Goal: Task Accomplishment & Management: Manage account settings

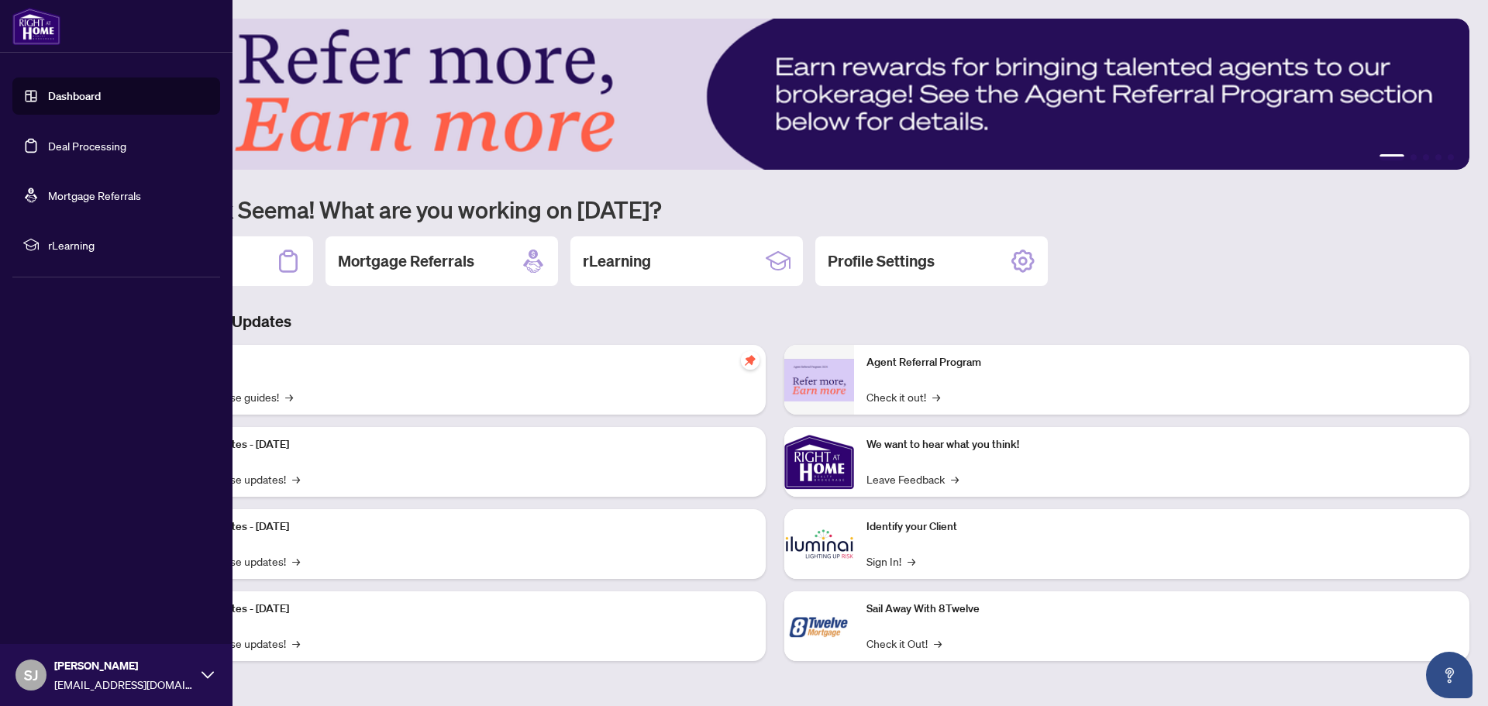
click at [74, 95] on link "Dashboard" at bounding box center [74, 96] width 53 height 14
click at [85, 152] on link "Deal Processing" at bounding box center [87, 146] width 78 height 14
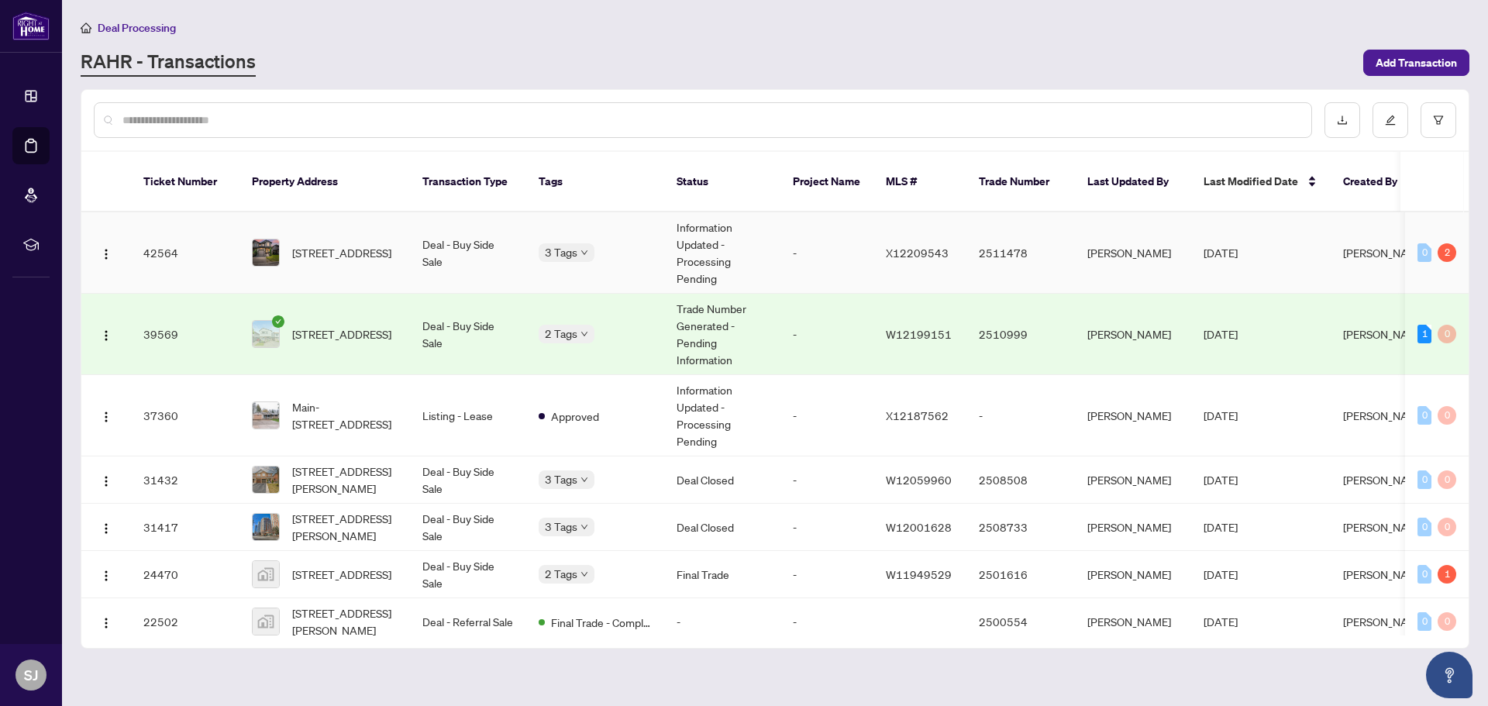
click at [343, 244] on span "[STREET_ADDRESS]" at bounding box center [341, 252] width 99 height 17
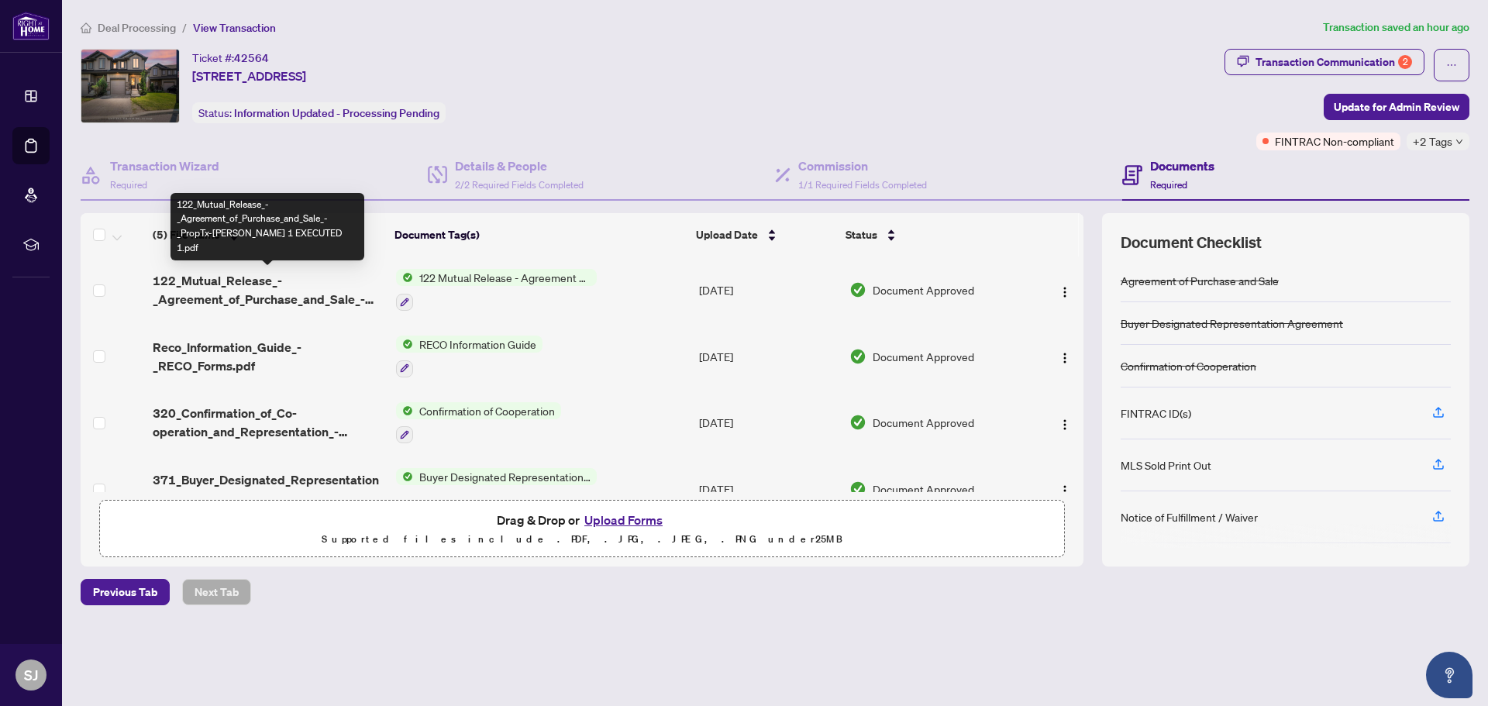
click at [225, 288] on span "122_Mutual_Release_-_Agreement_of_Purchase_and_Sale_-_PropTx-[PERSON_NAME] 1 EX…" at bounding box center [268, 289] width 230 height 37
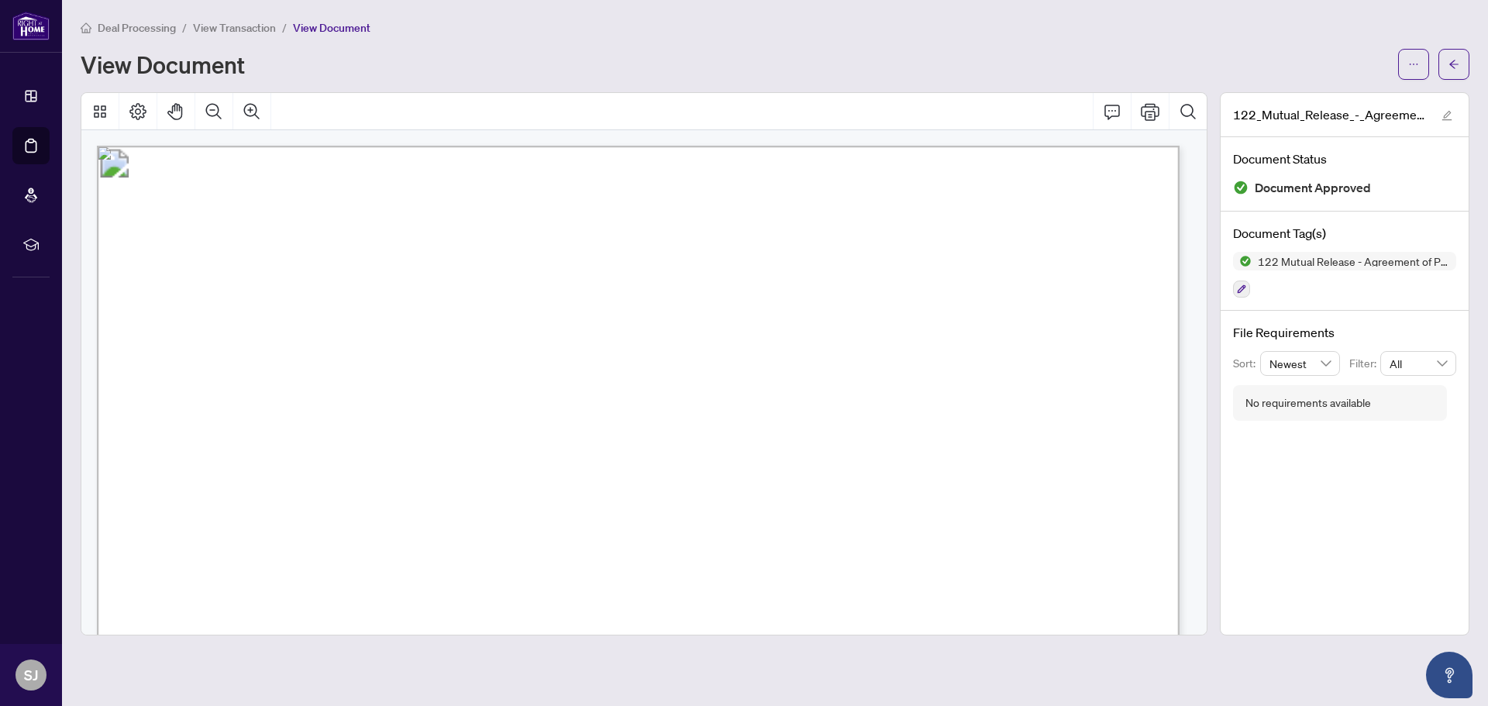
click at [222, 34] on li "View Transaction" at bounding box center [234, 28] width 83 height 18
click at [256, 30] on span "View Transaction" at bounding box center [234, 28] width 83 height 14
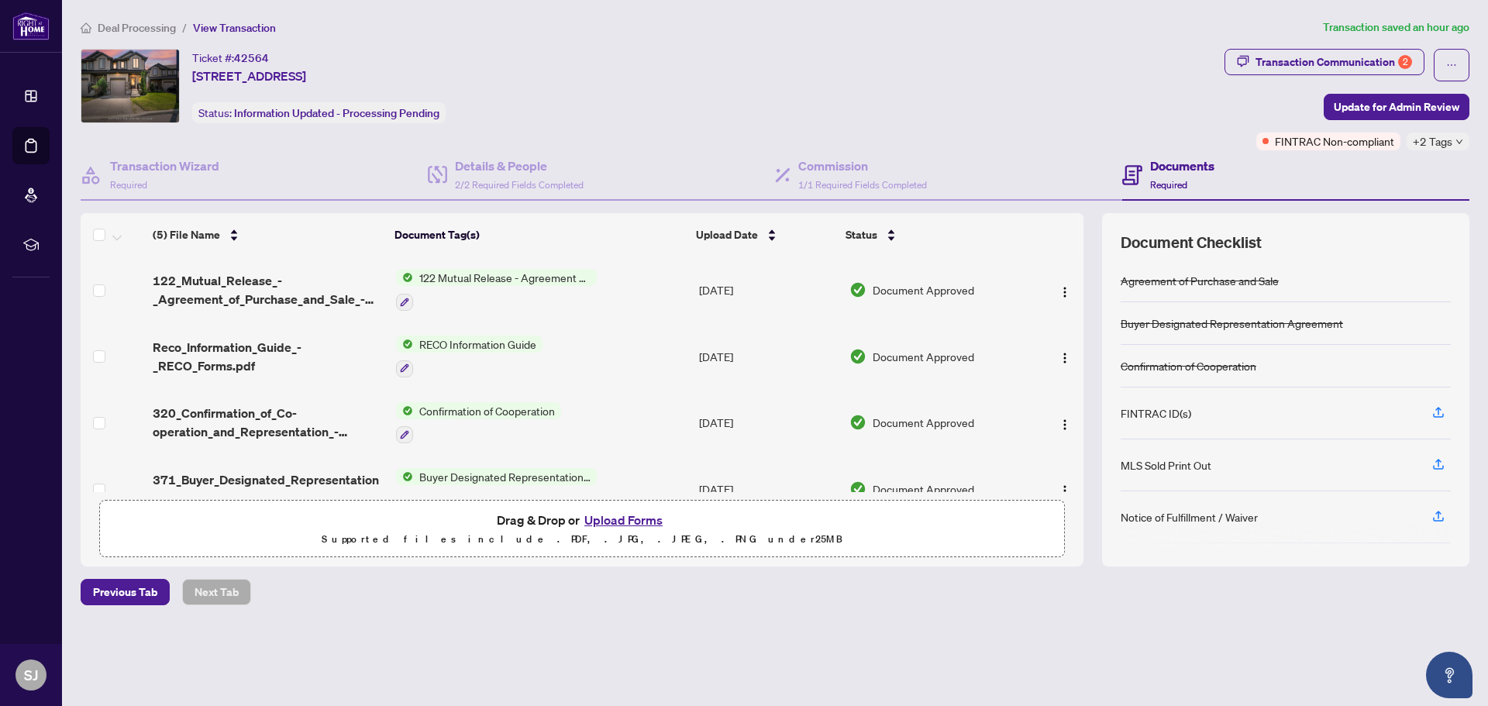
click at [622, 524] on button "Upload Forms" at bounding box center [624, 520] width 88 height 20
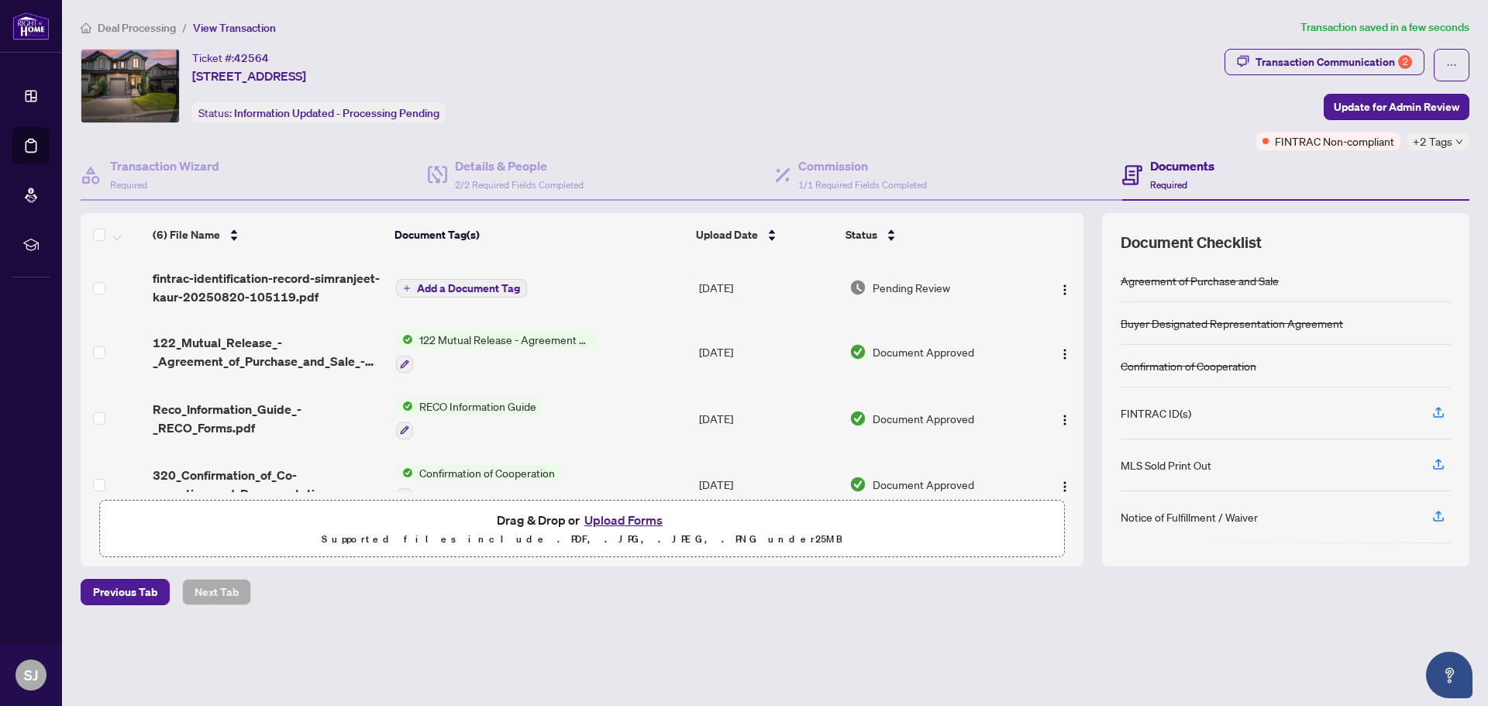
click at [455, 290] on span "Add a Document Tag" at bounding box center [468, 288] width 103 height 11
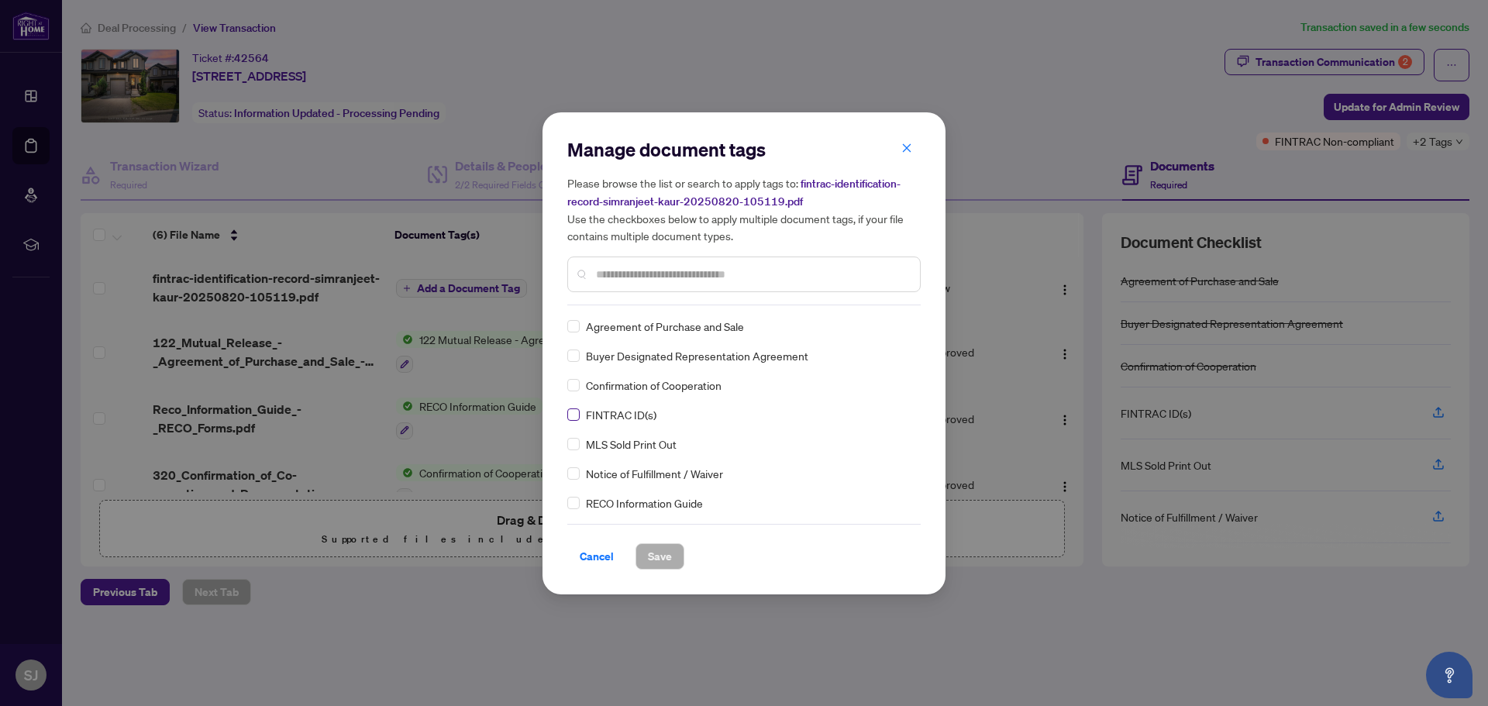
click at [573, 421] on label at bounding box center [573, 414] width 12 height 17
click at [650, 561] on span "Save" at bounding box center [660, 556] width 24 height 25
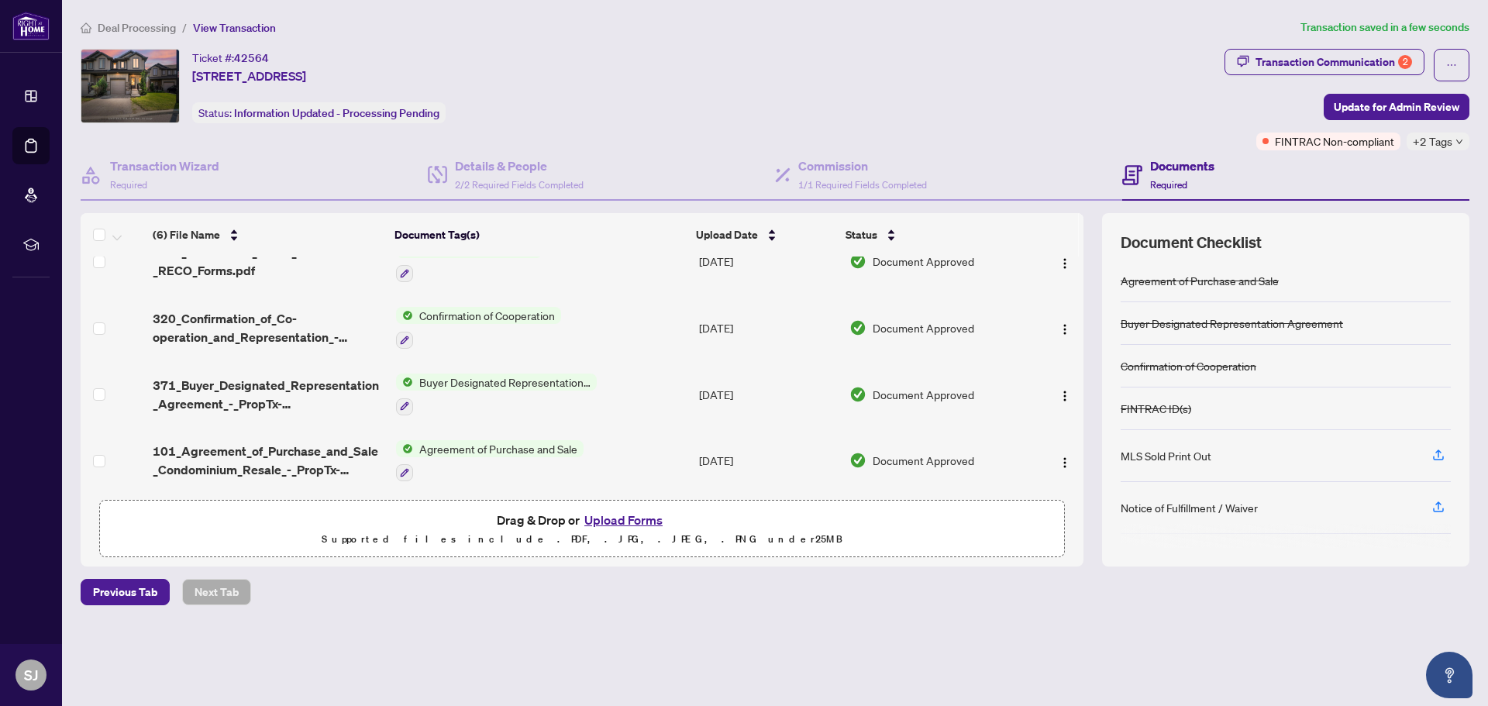
scroll to position [162, 0]
